Goal: Information Seeking & Learning: Learn about a topic

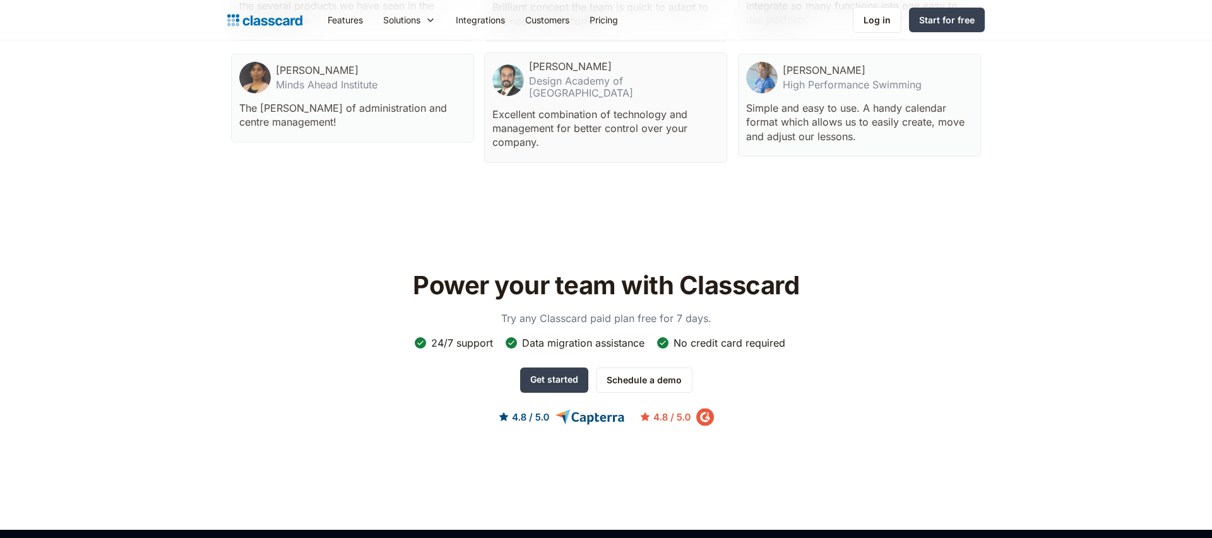
scroll to position [4050, 0]
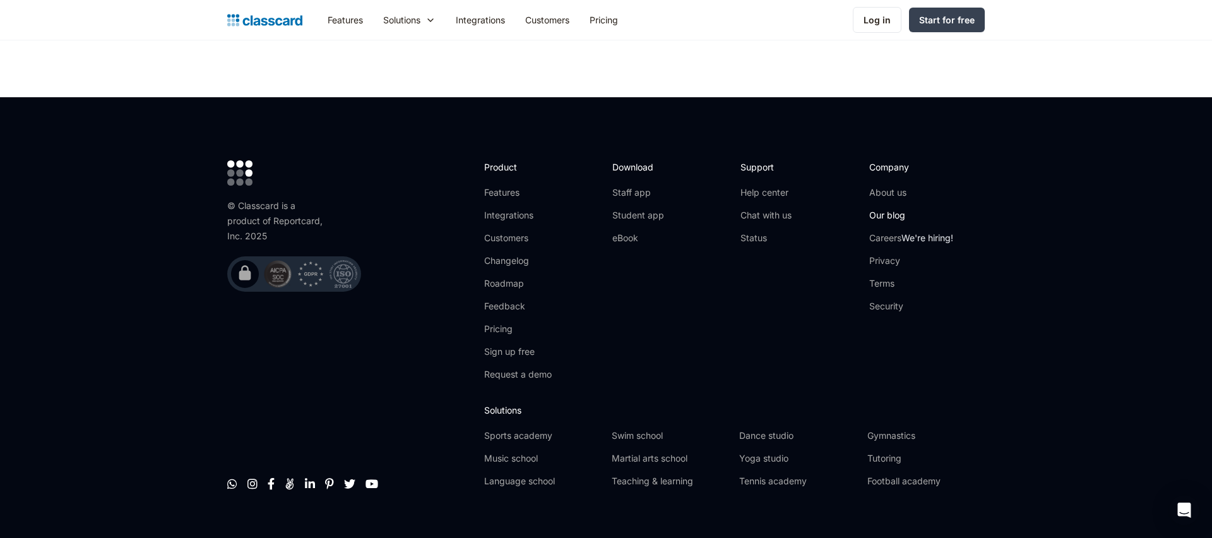
click at [876, 209] on link "Our blog" at bounding box center [911, 215] width 84 height 13
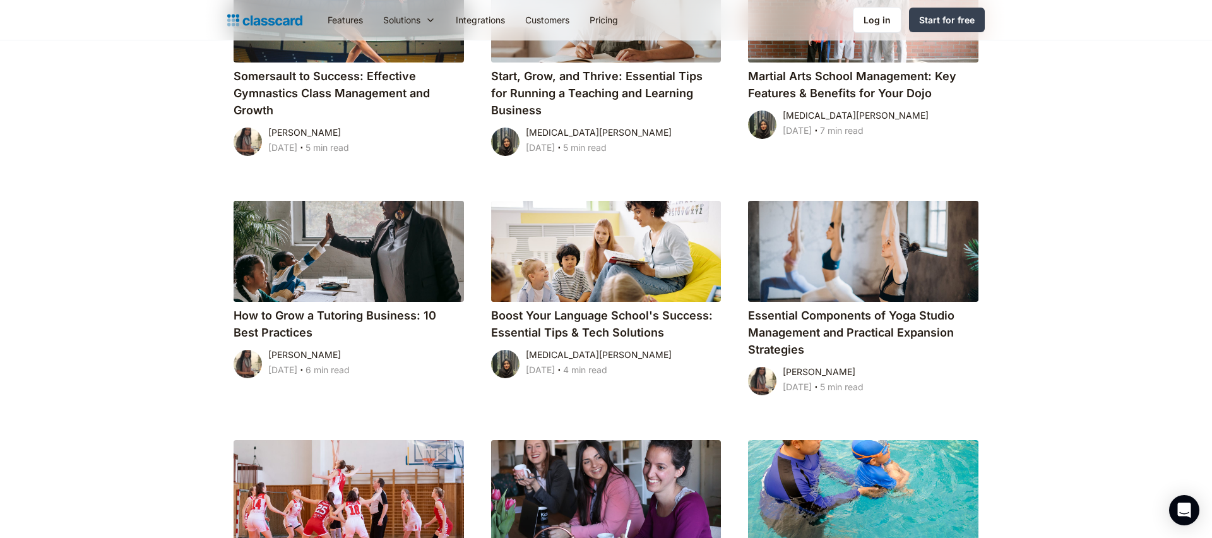
scroll to position [802, 0]
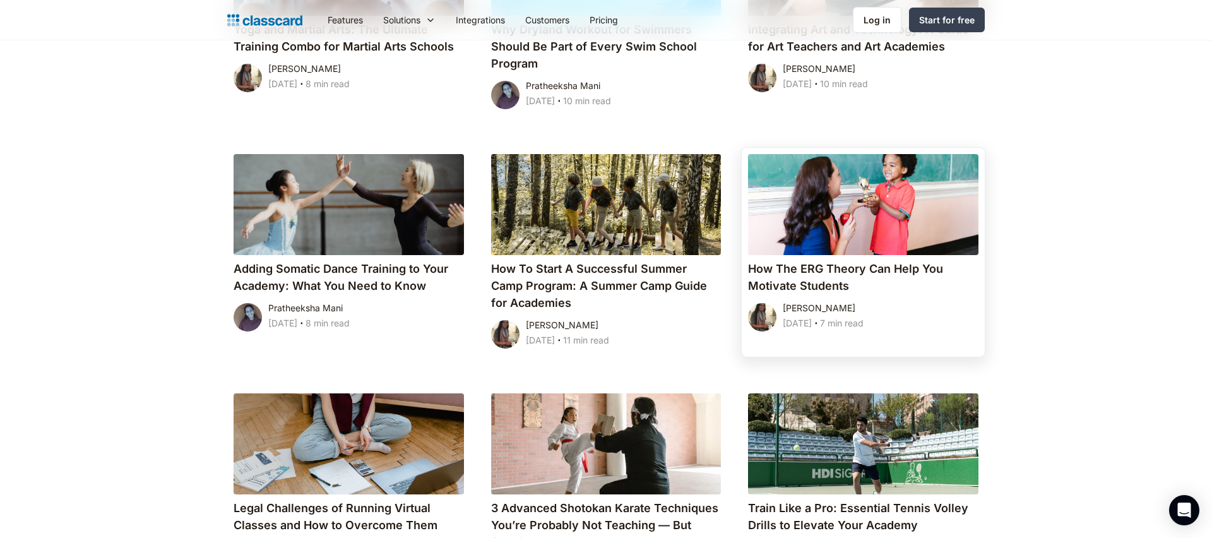
click at [925, 293] on h4 "How The ERG Theory Can Help You Motivate Students" at bounding box center [863, 277] width 230 height 34
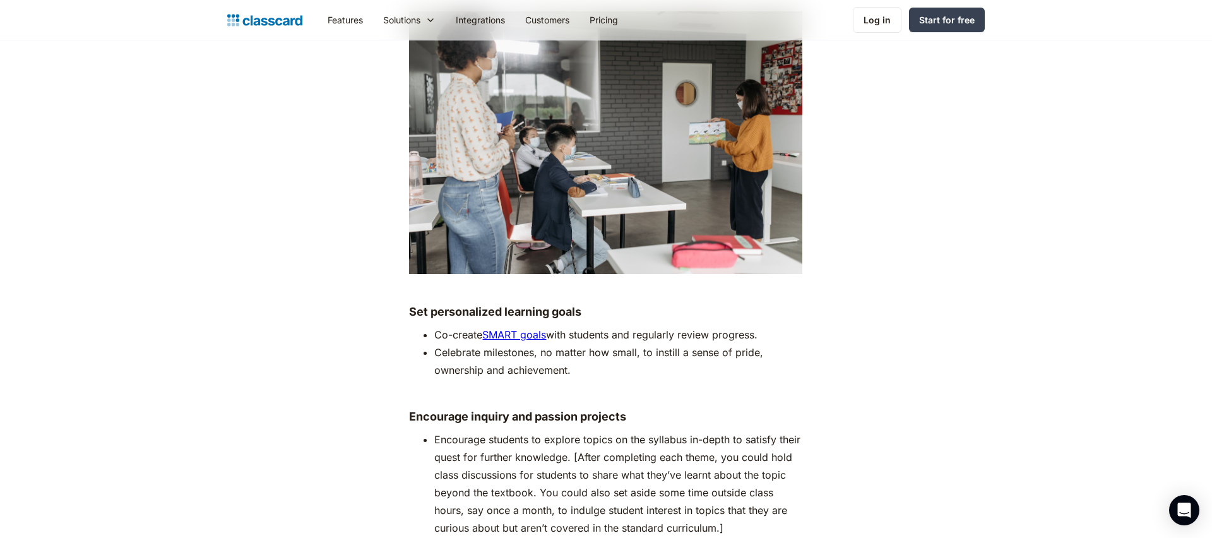
scroll to position [6531, 0]
